Goal: Task Accomplishment & Management: Use online tool/utility

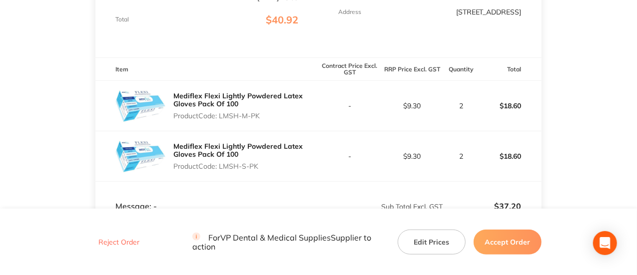
scroll to position [250, 0]
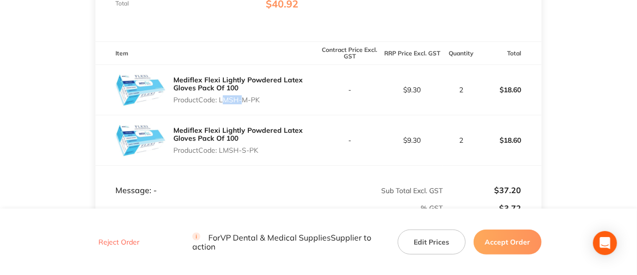
drag, startPoint x: 221, startPoint y: 99, endPoint x: 240, endPoint y: 98, distance: 19.0
click at [240, 98] on p "Product Code: LMSH-M-PK" at bounding box center [245, 100] width 145 height 8
copy p "LMSH"
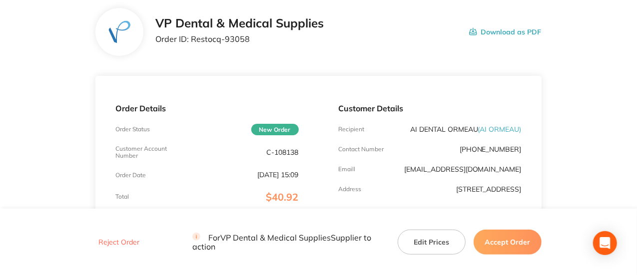
scroll to position [0, 0]
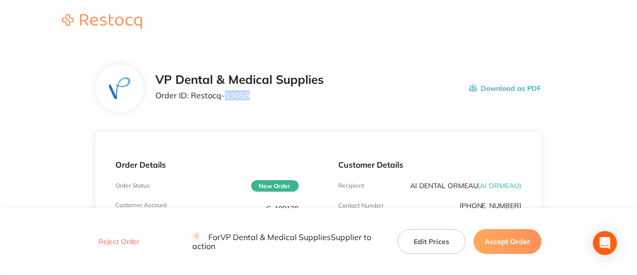
drag, startPoint x: 249, startPoint y: 99, endPoint x: 225, endPoint y: 100, distance: 24.0
click at [225, 100] on div "VP Dental & Medical Supplies Order ID: Restocq- 93058" at bounding box center [239, 88] width 168 height 31
copy p "93058"
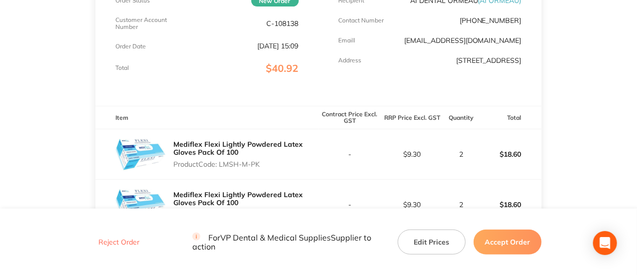
scroll to position [300, 0]
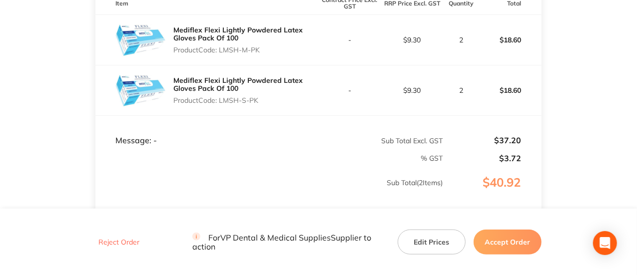
click at [503, 237] on button "Accept Order" at bounding box center [507, 241] width 68 height 25
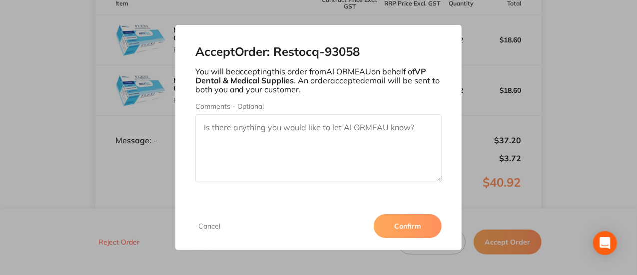
click at [308, 132] on textarea "Comments - Optional" at bounding box center [318, 148] width 247 height 68
click at [403, 225] on button "Confirm" at bounding box center [408, 226] width 68 height 24
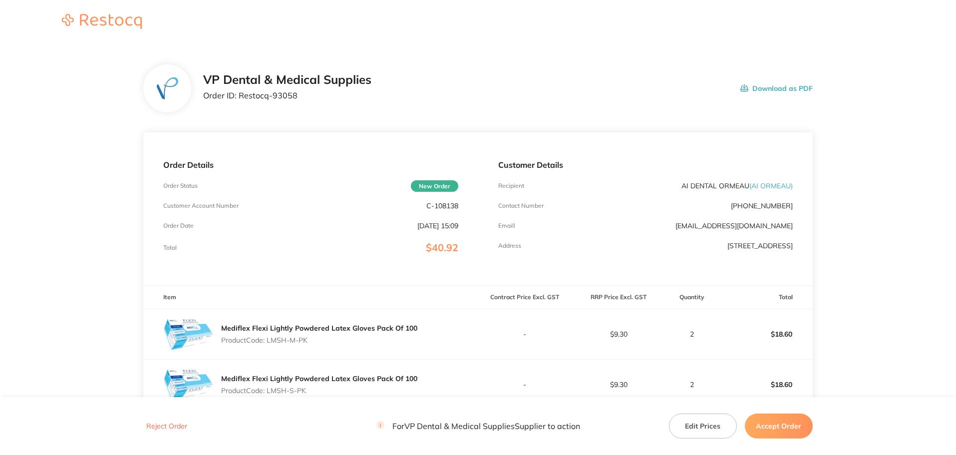
click at [756, 422] on button "Accept Order" at bounding box center [779, 426] width 68 height 25
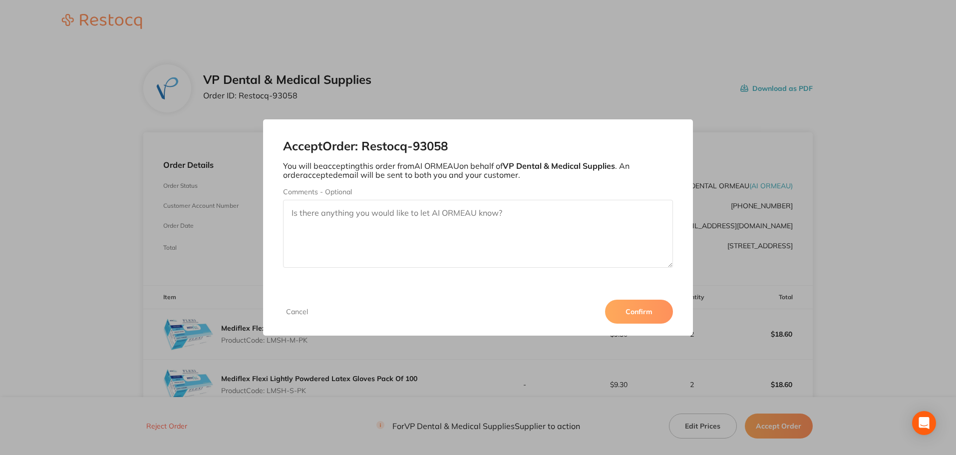
click at [643, 316] on button "Confirm" at bounding box center [639, 312] width 68 height 24
